Goal: Check status

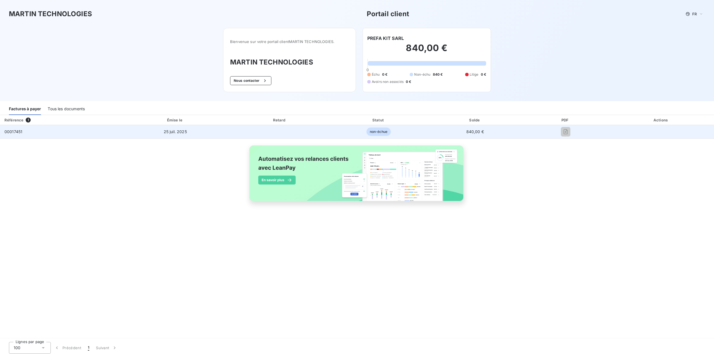
click at [389, 135] on td "non-échue" at bounding box center [379, 131] width 98 height 13
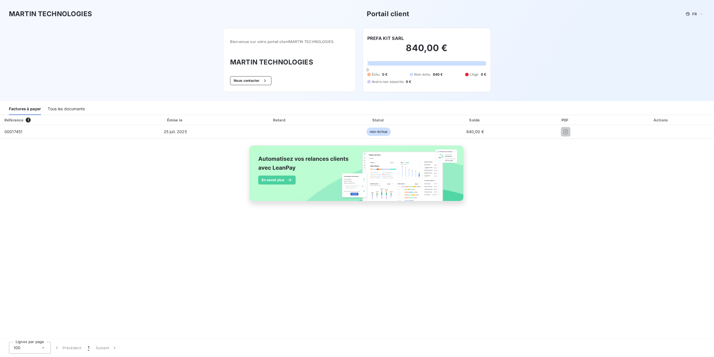
click at [26, 120] on span "1" at bounding box center [28, 119] width 5 height 5
click at [29, 120] on span "1" at bounding box center [28, 119] width 5 height 5
